Goal: Check status: Check status

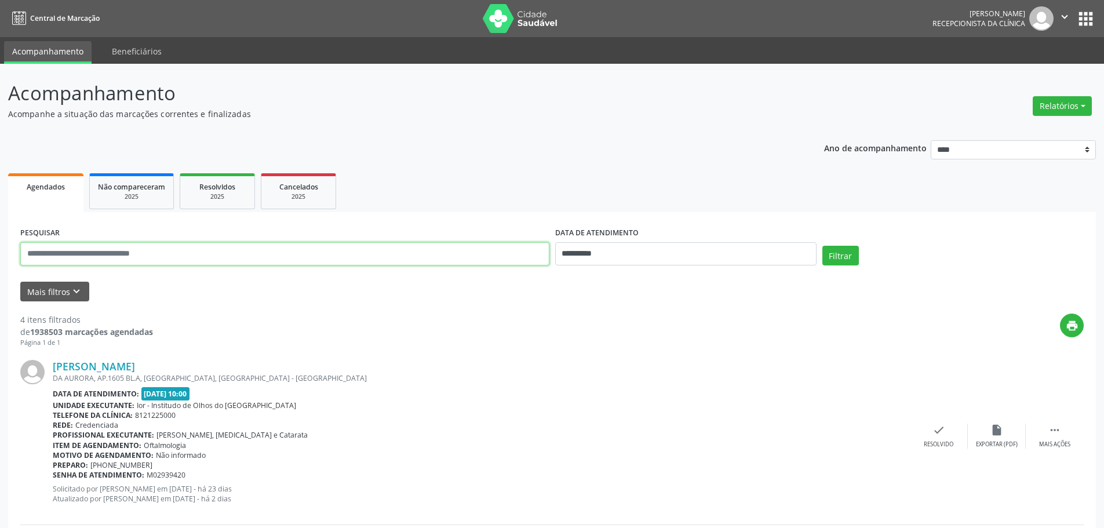
click at [180, 262] on input "text" at bounding box center [284, 253] width 529 height 23
click at [396, 322] on div "print" at bounding box center [618, 330] width 931 height 34
click at [564, 252] on input "**********" at bounding box center [685, 253] width 261 height 23
click at [596, 363] on span "13" at bounding box center [593, 360] width 23 height 23
type input "**********"
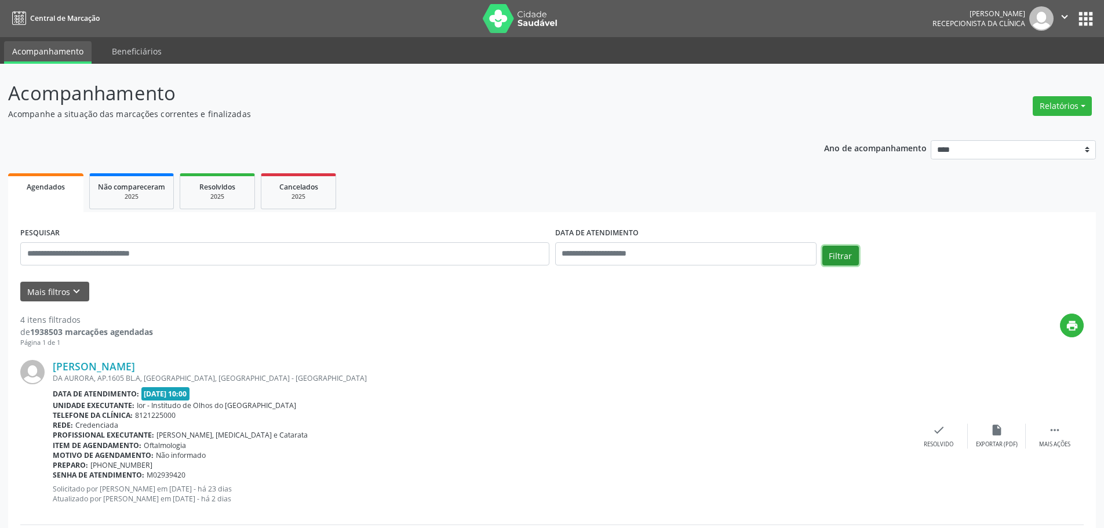
click at [845, 258] on button "Filtrar" at bounding box center [840, 256] width 37 height 20
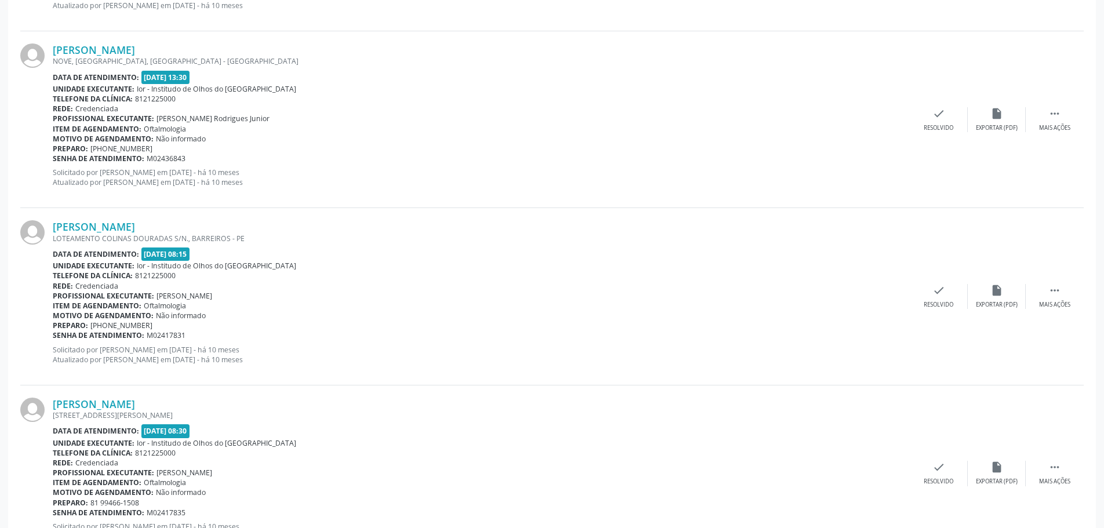
scroll to position [2527, 0]
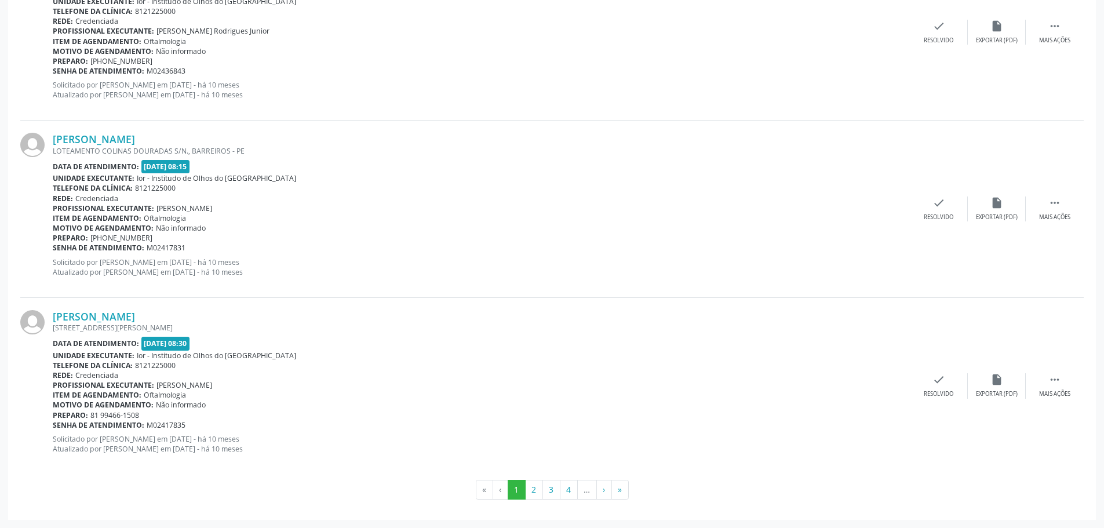
click at [493, 493] on li "‹" at bounding box center [500, 490] width 15 height 20
click at [499, 494] on li "‹" at bounding box center [500, 490] width 15 height 20
click at [483, 494] on li "«" at bounding box center [484, 490] width 17 height 20
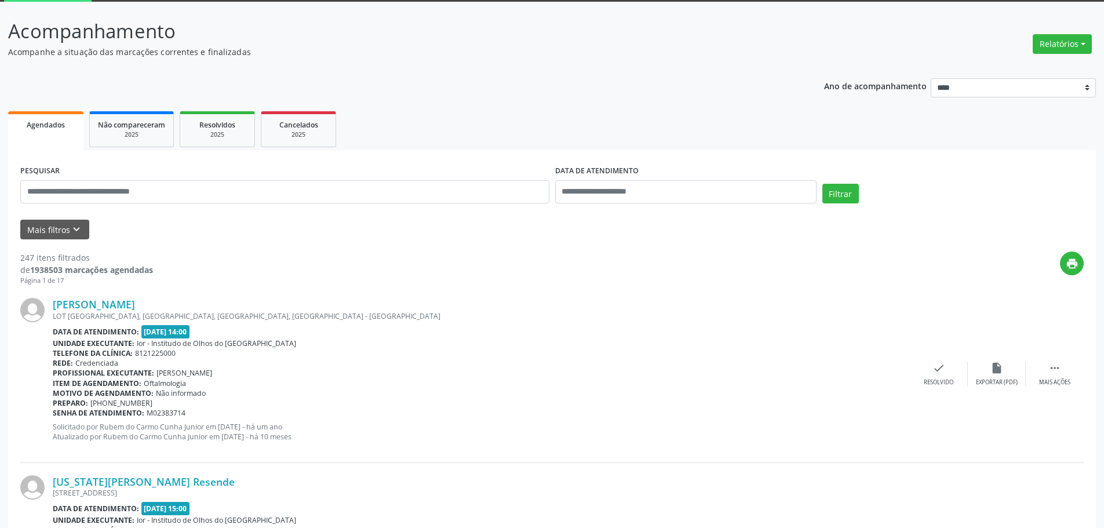
scroll to position [0, 0]
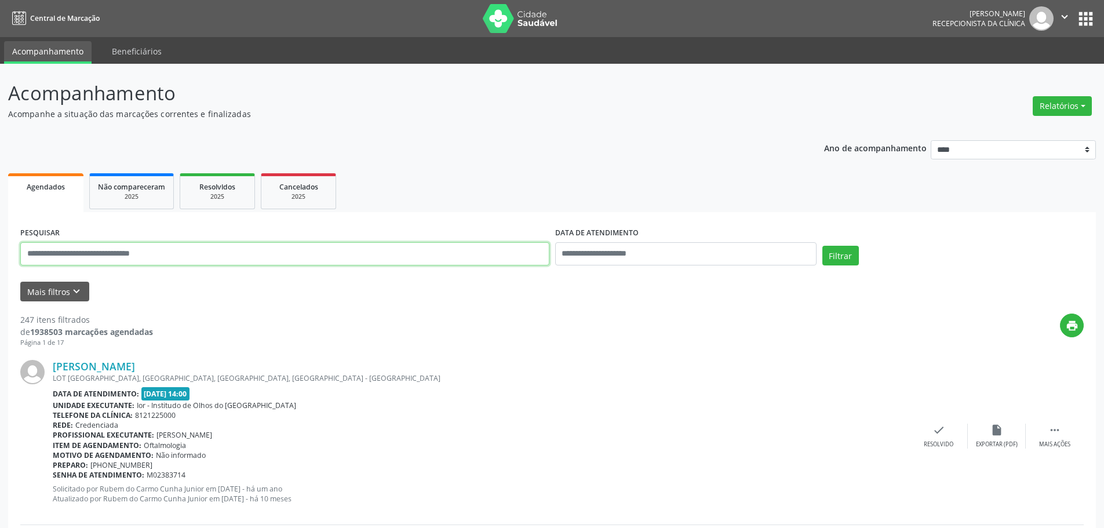
click at [161, 262] on input "text" at bounding box center [284, 253] width 529 height 23
click at [167, 263] on input "text" at bounding box center [284, 253] width 529 height 23
click at [167, 262] on input "text" at bounding box center [284, 253] width 529 height 23
paste input "**********"
click at [74, 293] on icon "keyboard_arrow_down" at bounding box center [76, 291] width 13 height 13
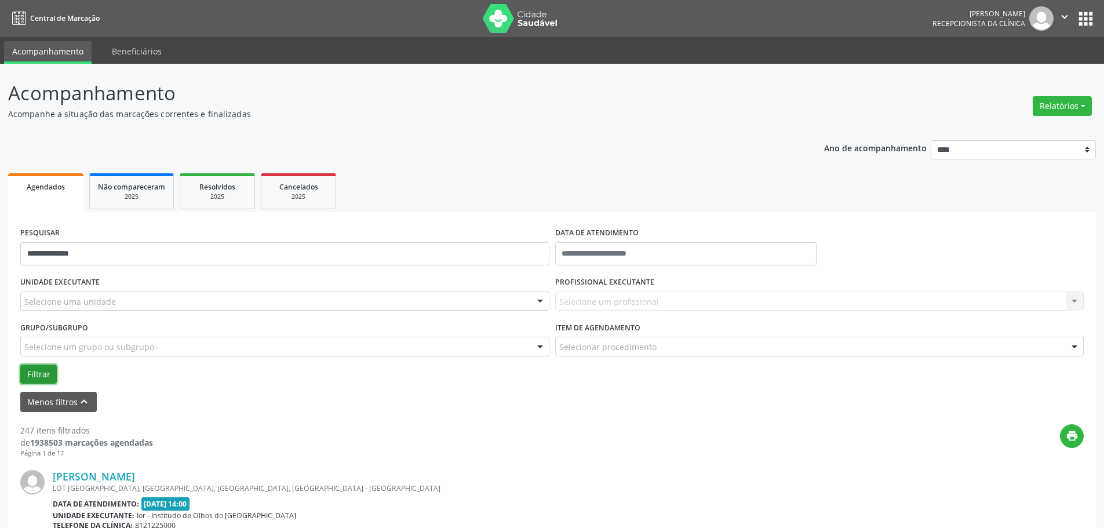
click at [37, 378] on button "Filtrar" at bounding box center [38, 374] width 37 height 20
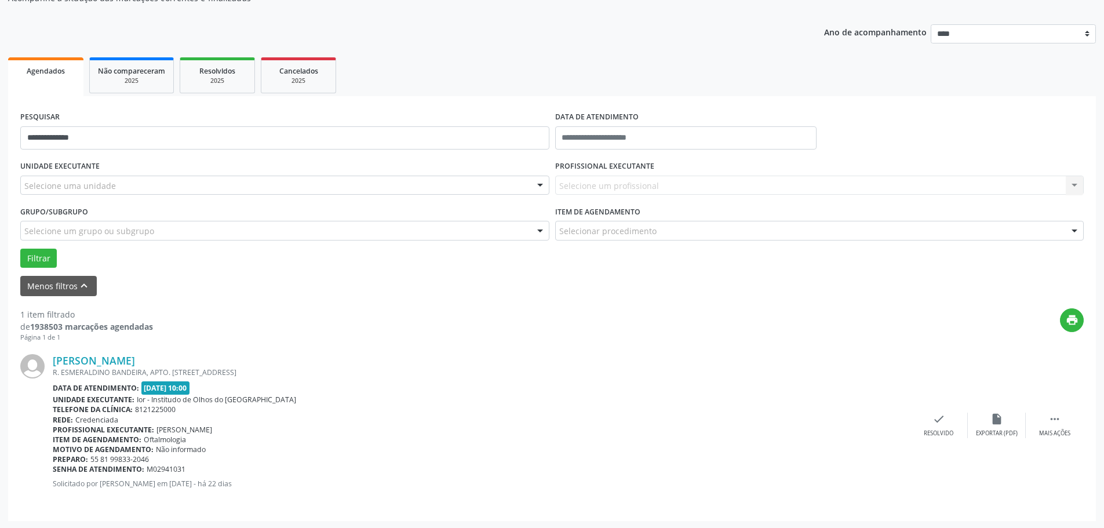
scroll to position [117, 0]
click at [855, 319] on div "print" at bounding box center [618, 324] width 931 height 34
drag, startPoint x: 147, startPoint y: 469, endPoint x: 190, endPoint y: 470, distance: 43.5
click at [190, 470] on div "Senha de atendimento: M02941031" at bounding box center [481, 468] width 857 height 10
copy span "M02941031"
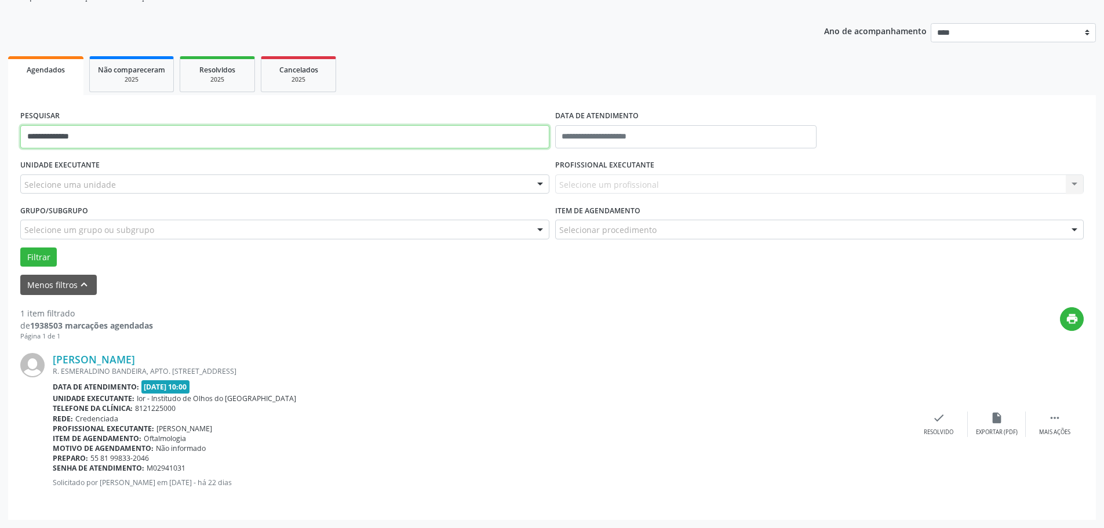
click at [109, 141] on input "**********" at bounding box center [284, 136] width 529 height 23
paste input "text"
type input "**********"
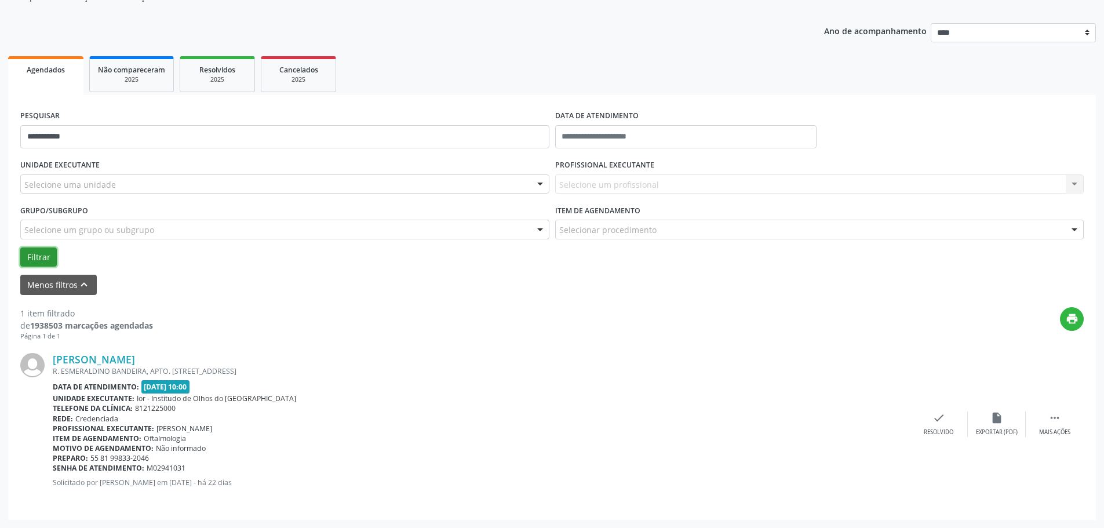
click at [42, 259] on button "Filtrar" at bounding box center [38, 257] width 37 height 20
drag, startPoint x: 144, startPoint y: 469, endPoint x: 194, endPoint y: 466, distance: 50.5
click at [194, 466] on div "Senha de atendimento: M02940092" at bounding box center [481, 468] width 857 height 10
copy div "M02940092"
